Goal: Task Accomplishment & Management: Use online tool/utility

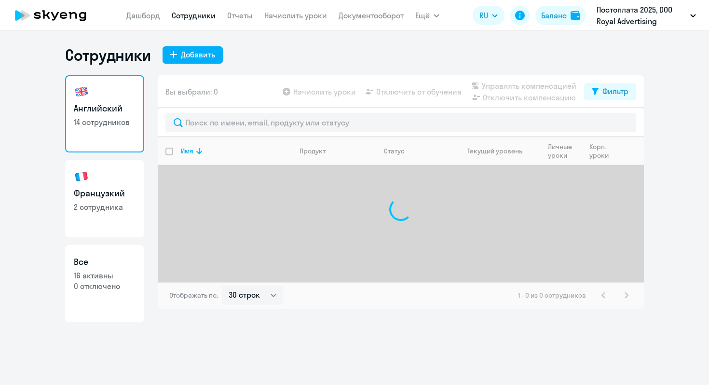
select select "30"
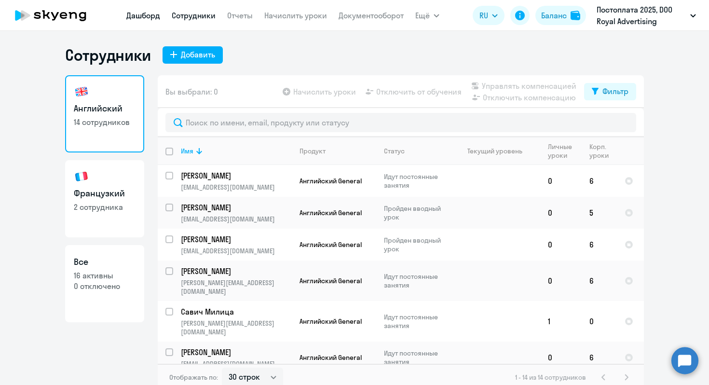
click at [137, 16] on link "Дашборд" at bounding box center [143, 16] width 34 height 10
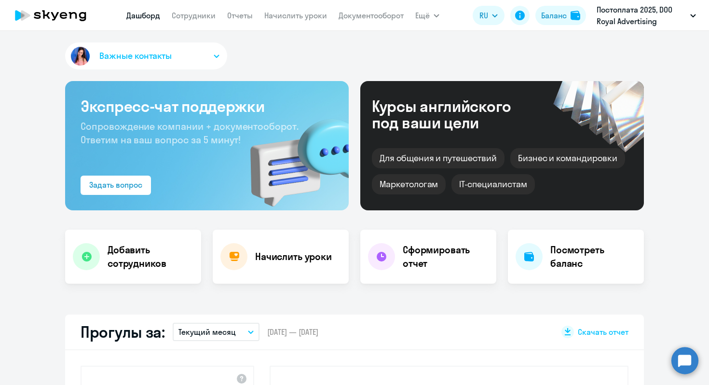
select select "30"
click at [195, 17] on link "Сотрудники" at bounding box center [194, 16] width 44 height 10
select select "30"
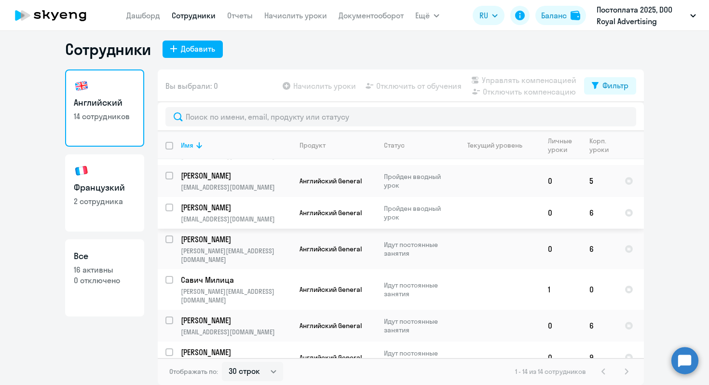
scroll to position [27, 0]
click at [72, 211] on link "Французкий 2 сотрудника" at bounding box center [104, 192] width 79 height 77
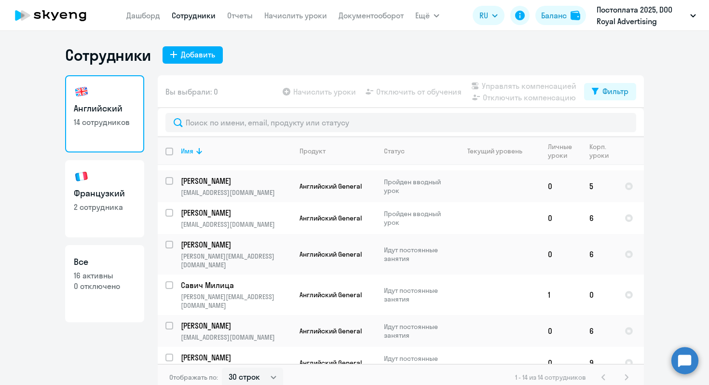
select select "30"
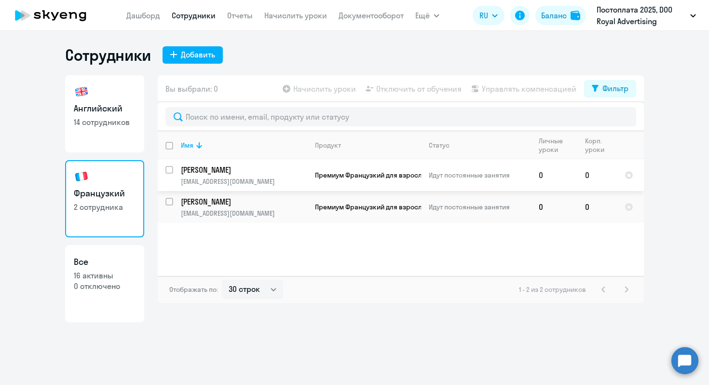
click at [171, 172] on input "select row 42681648" at bounding box center [175, 175] width 19 height 19
checkbox input "true"
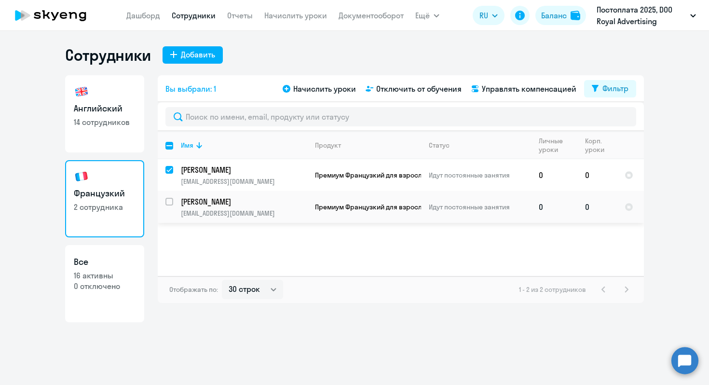
click at [171, 203] on input "select row 37270727" at bounding box center [175, 207] width 19 height 19
checkbox input "true"
click at [318, 96] on div "Вы выбрали: 2 Начислить уроки Отключить от обучения Управлять компенсацией Филь…" at bounding box center [401, 88] width 486 height 27
click at [316, 90] on span "Начислить уроки" at bounding box center [324, 89] width 63 height 12
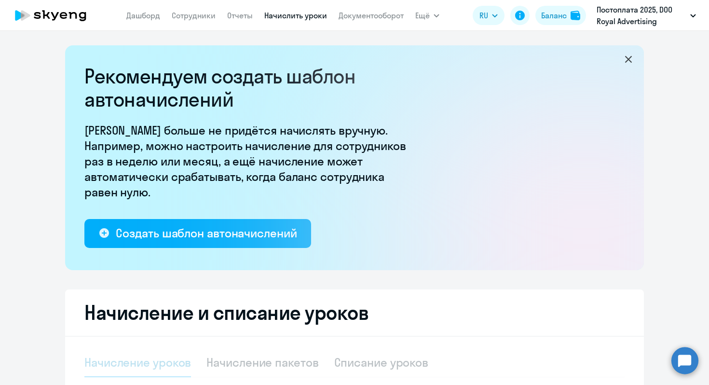
select select "10"
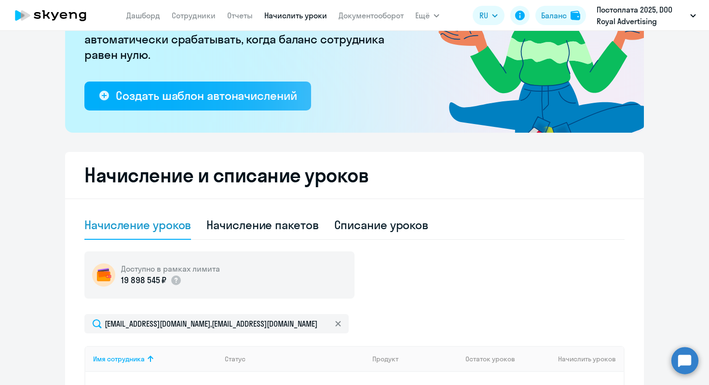
scroll to position [212, 0]
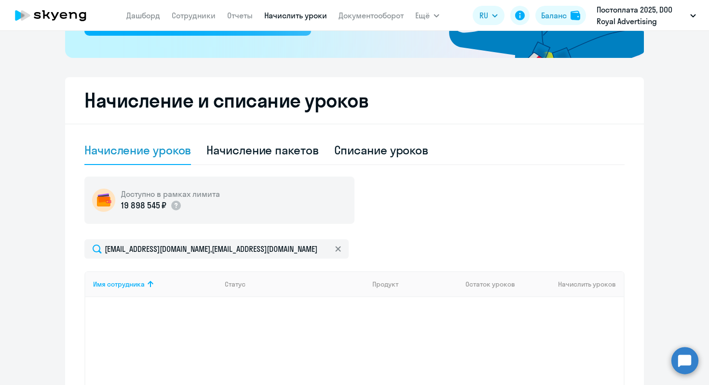
click at [313, 322] on div "Имя сотрудника Статус Продукт Остаток уроков Начислить уроков" at bounding box center [354, 343] width 540 height 145
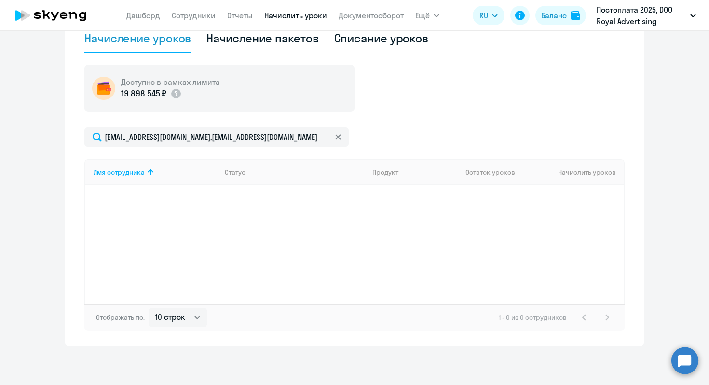
click at [350, 252] on div "Имя сотрудника Статус Продукт Остаток уроков Начислить уроков" at bounding box center [354, 231] width 540 height 145
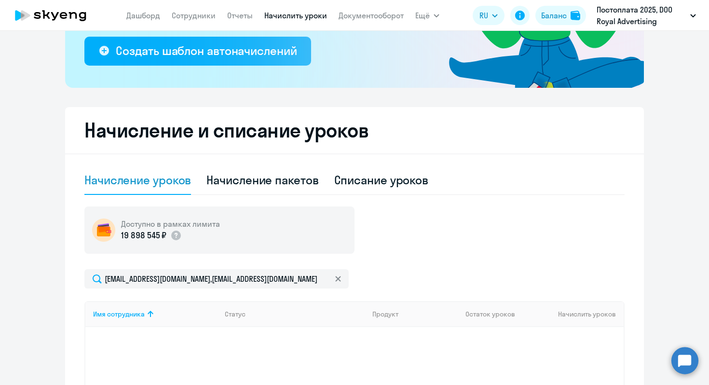
scroll to position [129, 0]
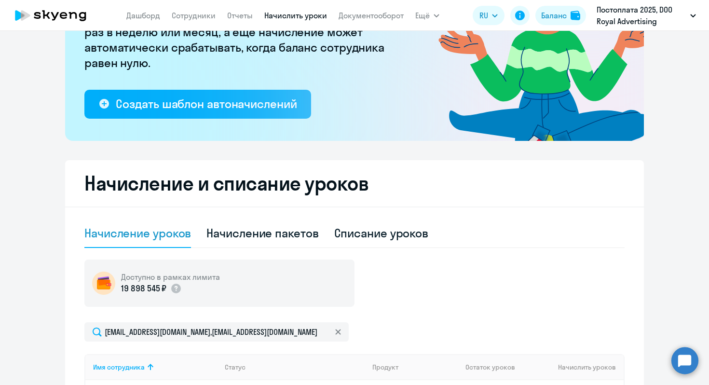
click at [169, 236] on div "Начисление уроков" at bounding box center [137, 232] width 107 height 15
click at [47, 12] on icon at bounding box center [50, 15] width 85 height 24
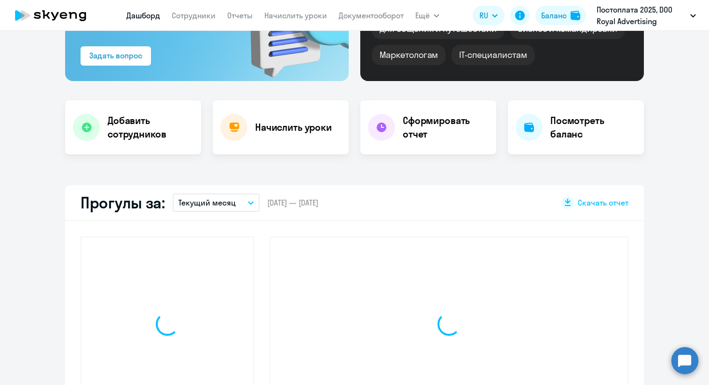
scroll to position [197, 0]
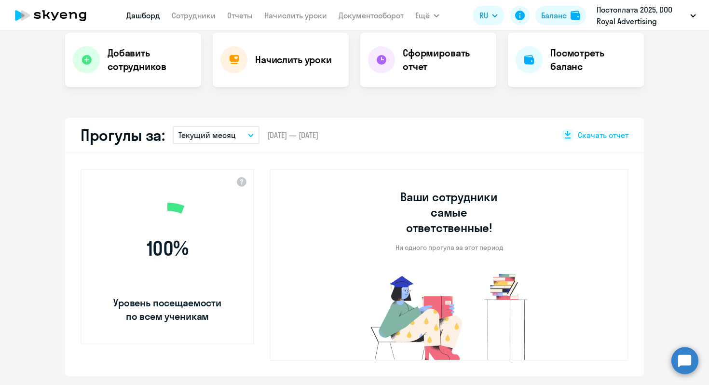
select select "30"
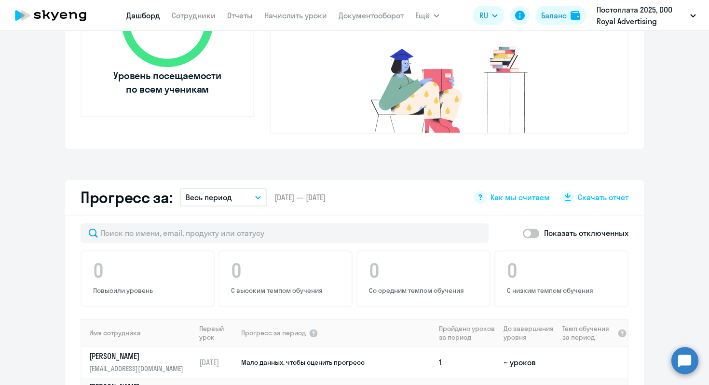
scroll to position [298, 0]
